Goal: Check status: Check status

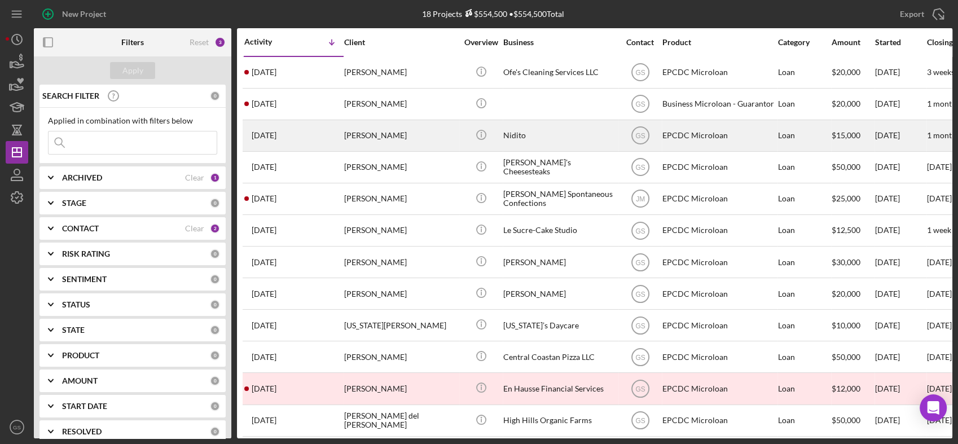
click at [516, 128] on div "Nidito" at bounding box center [559, 136] width 113 height 30
